Goal: Task Accomplishment & Management: Complete application form

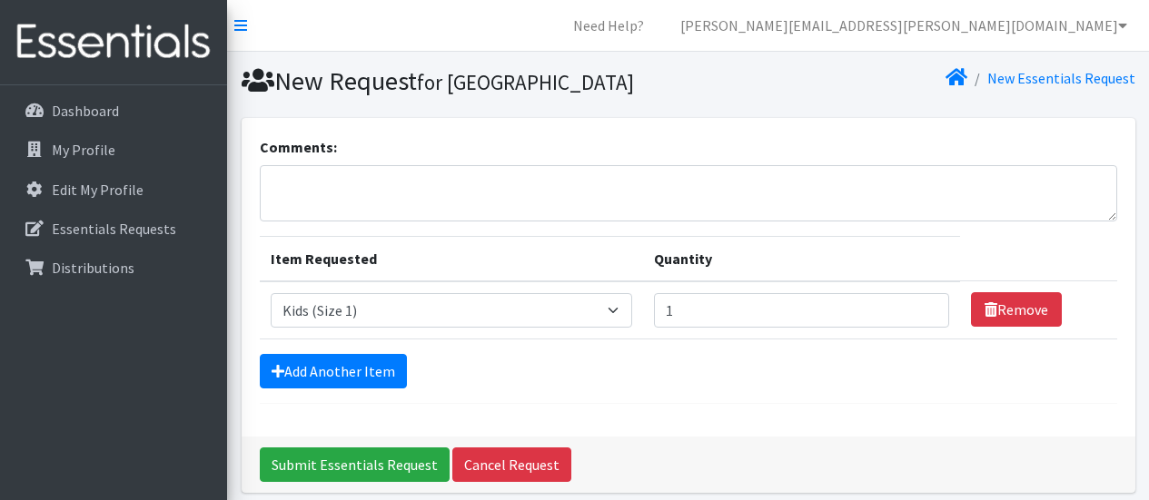
select select "453"
click at [629, 340] on td "Item Requested Select an item Baby Formula Kids (Newborn) Kids (Preemie) Kids (…" at bounding box center [452, 311] width 384 height 58
click at [623, 328] on select "Select an item Baby Formula Kids (Newborn) Kids (Preemie) Kids (Size 1) Kids (S…" at bounding box center [452, 310] width 362 height 35
click at [1023, 327] on link "Remove" at bounding box center [1016, 309] width 91 height 35
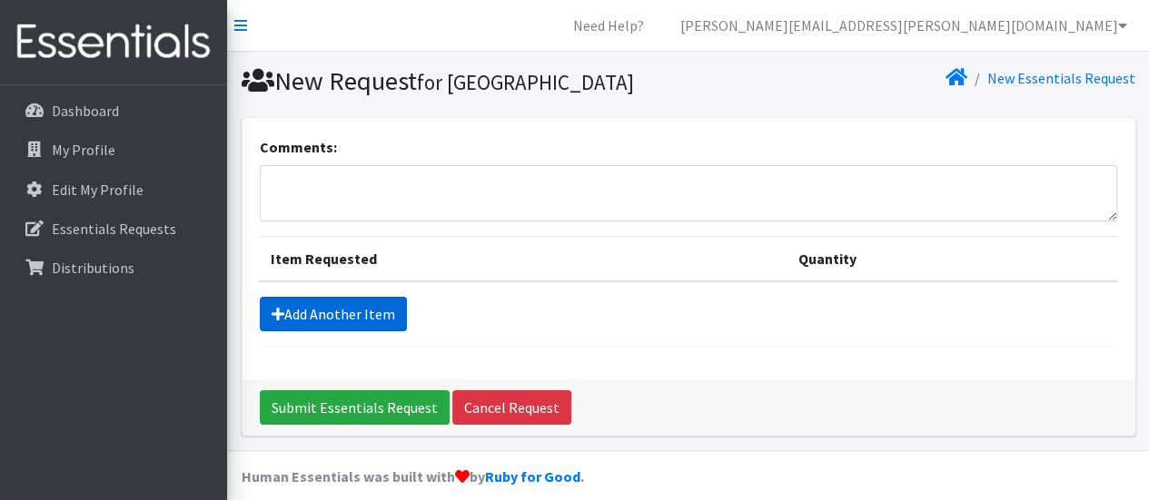
click at [371, 331] on link "Add Another Item" at bounding box center [333, 314] width 147 height 35
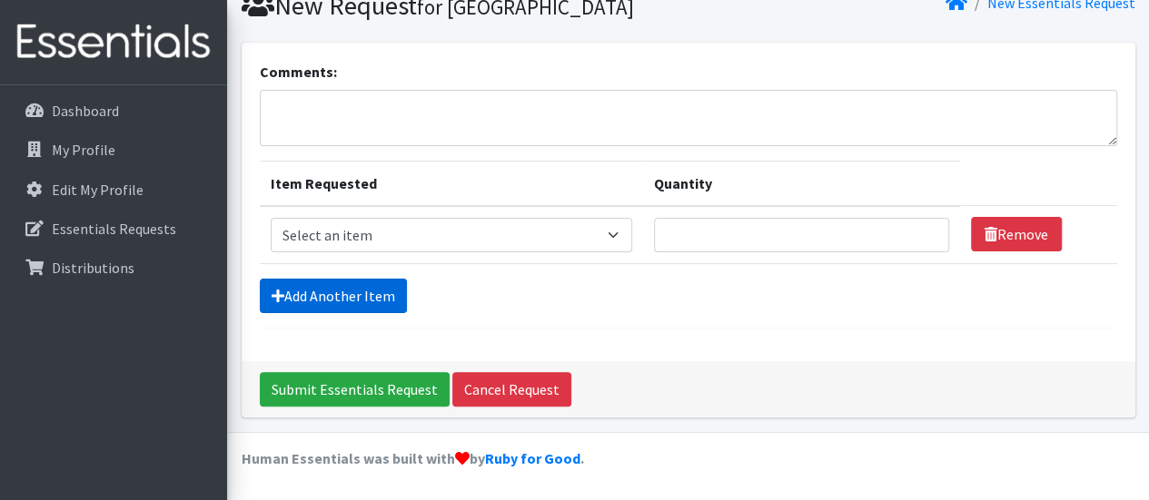
scroll to position [104, 0]
click at [424, 239] on select "Select an item Baby Formula Kids (Newborn) Kids (Preemie) Kids (Size 1) Kids (S…" at bounding box center [452, 235] width 362 height 35
click at [745, 306] on div "Add Another Item" at bounding box center [688, 296] width 857 height 35
click at [420, 259] on td "Item Requested Select an item Baby Formula Kids (Newborn) Kids (Preemie) Kids (…" at bounding box center [452, 235] width 384 height 58
click at [428, 235] on select "Select an item Baby Formula Kids (Newborn) Kids (Preemie) Kids (Size 1) Kids (S…" at bounding box center [452, 235] width 362 height 35
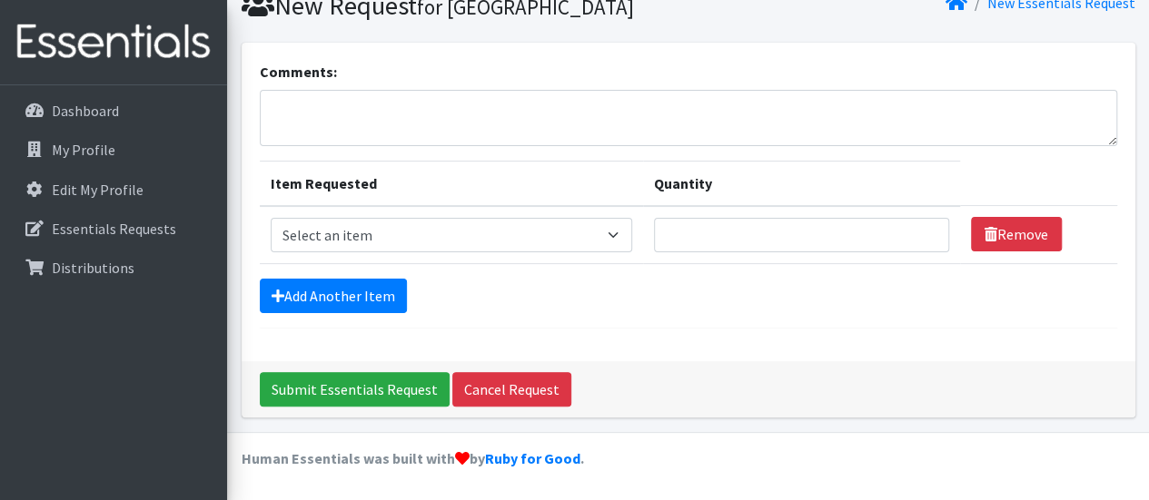
click at [725, 300] on div "Add Another Item" at bounding box center [688, 296] width 857 height 35
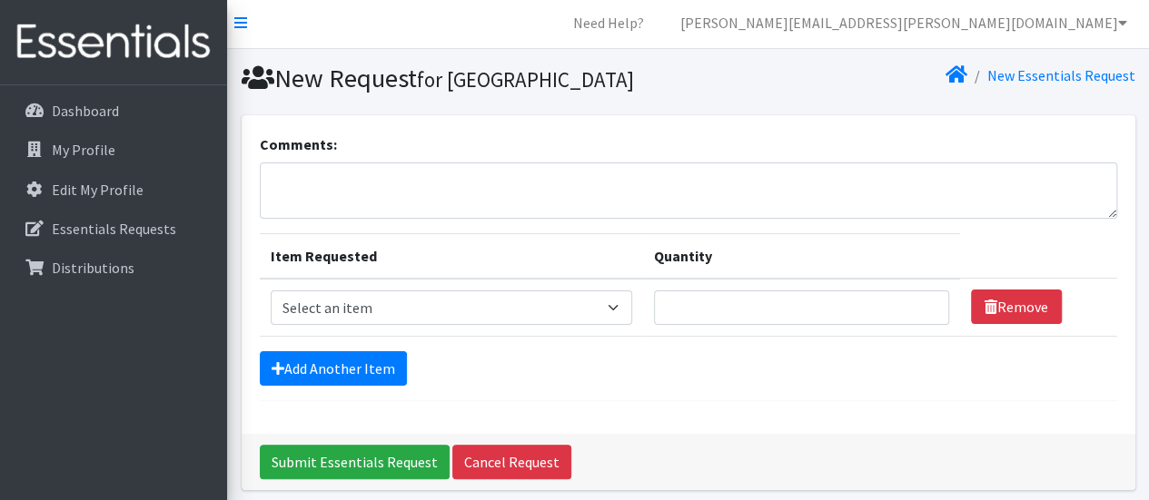
scroll to position [0, 0]
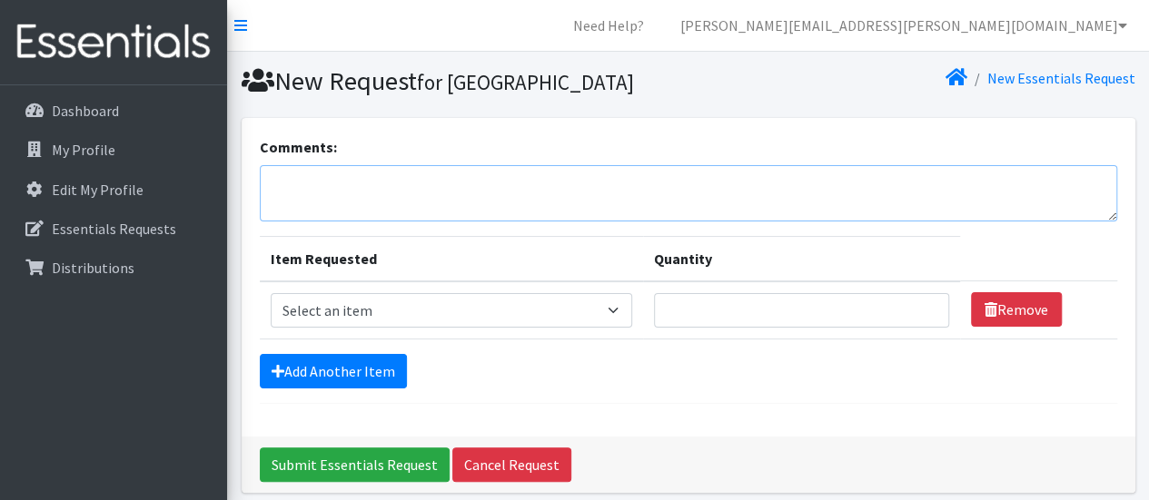
click at [311, 221] on textarea "Comments:" at bounding box center [688, 193] width 857 height 56
click at [336, 328] on select "Select an item Baby Formula Kids (Newborn) Kids (Preemie) Kids (Size 1) Kids (S…" at bounding box center [452, 310] width 362 height 35
click at [787, 222] on textarea "Comments:" at bounding box center [688, 193] width 857 height 56
click at [725, 328] on input "Quantity" at bounding box center [801, 310] width 295 height 35
click at [569, 222] on textarea "Comments:" at bounding box center [688, 193] width 857 height 56
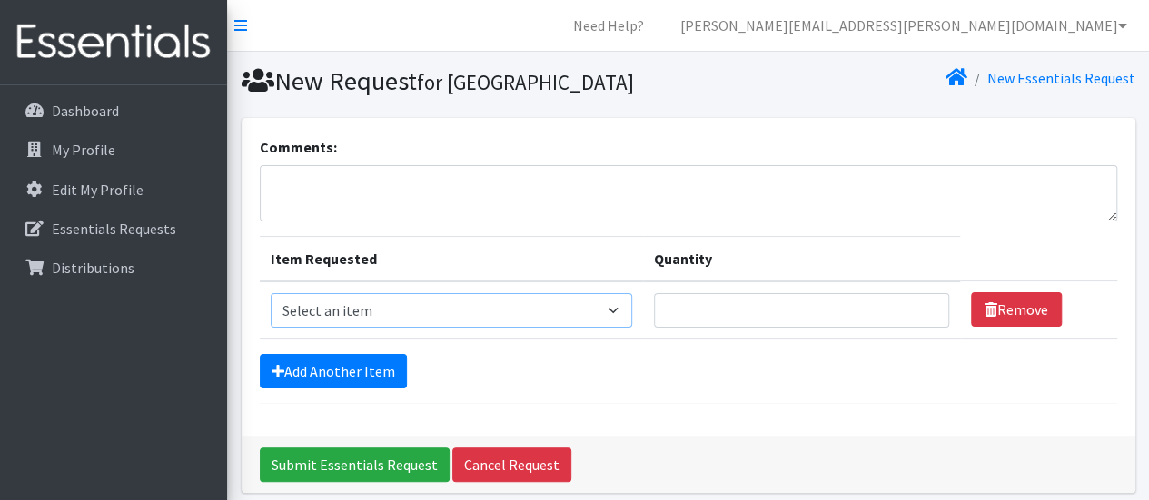
click at [607, 328] on select "Select an item Baby Formula Kids (Newborn) Kids (Preemie) Kids (Size 1) Kids (S…" at bounding box center [452, 310] width 362 height 35
select select "462"
click at [271, 323] on select "Select an item Baby Formula Kids (Newborn) Kids (Preemie) Kids (Size 1) Kids (S…" at bounding box center [452, 310] width 362 height 35
click at [751, 328] on input "Quantity" at bounding box center [801, 310] width 295 height 35
type input "1"
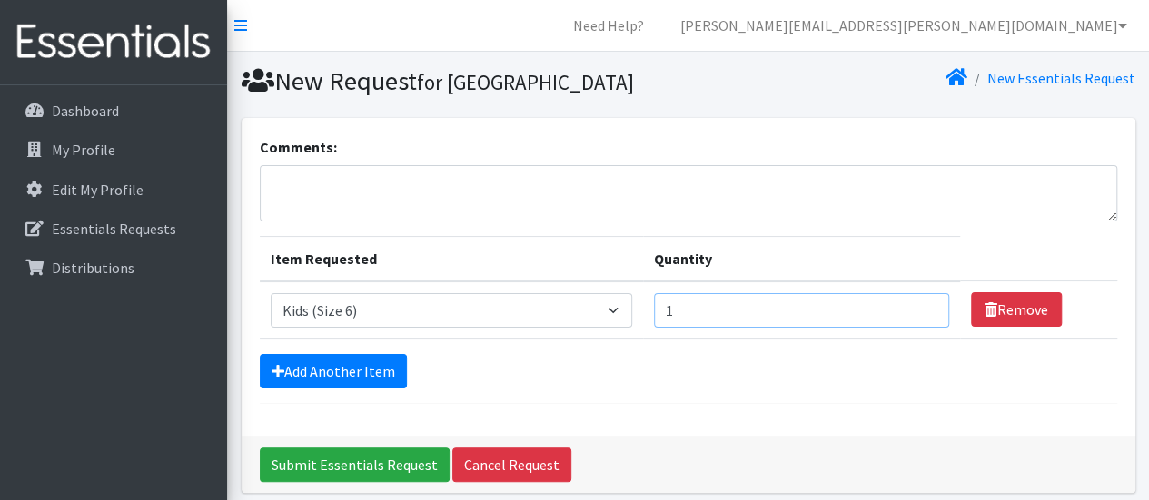
click at [927, 328] on input "1" at bounding box center [801, 310] width 295 height 35
